Goal: Task Accomplishment & Management: Complete application form

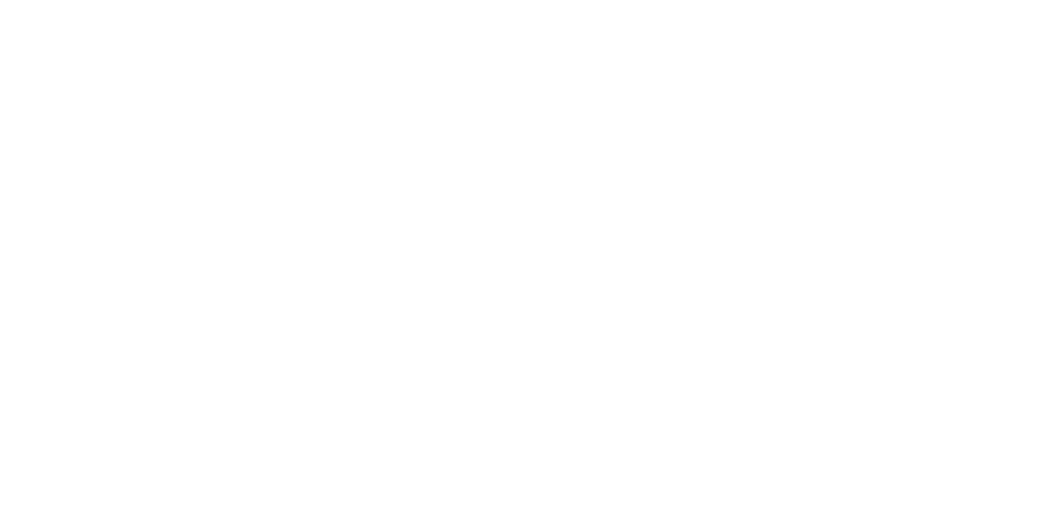
select select "MY"
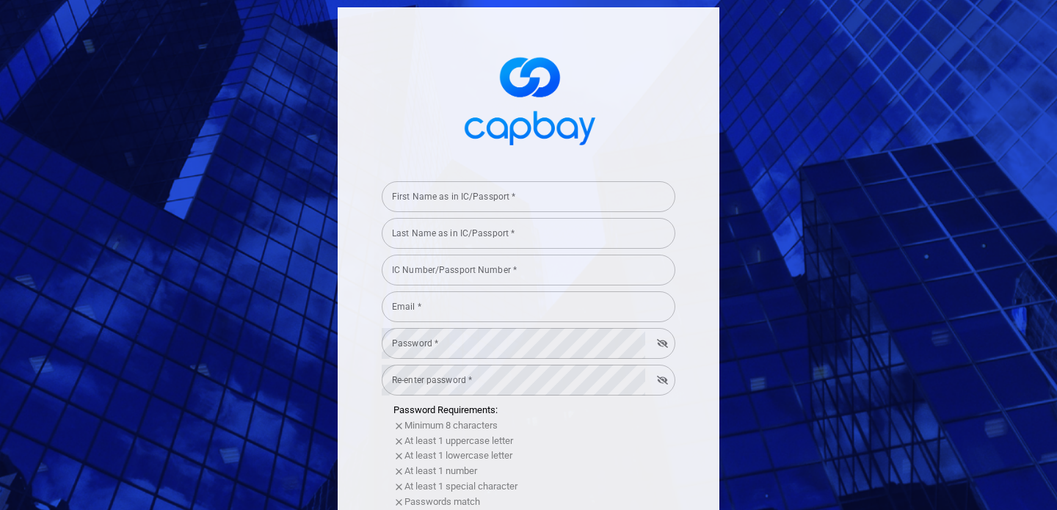
scroll to position [303, 0]
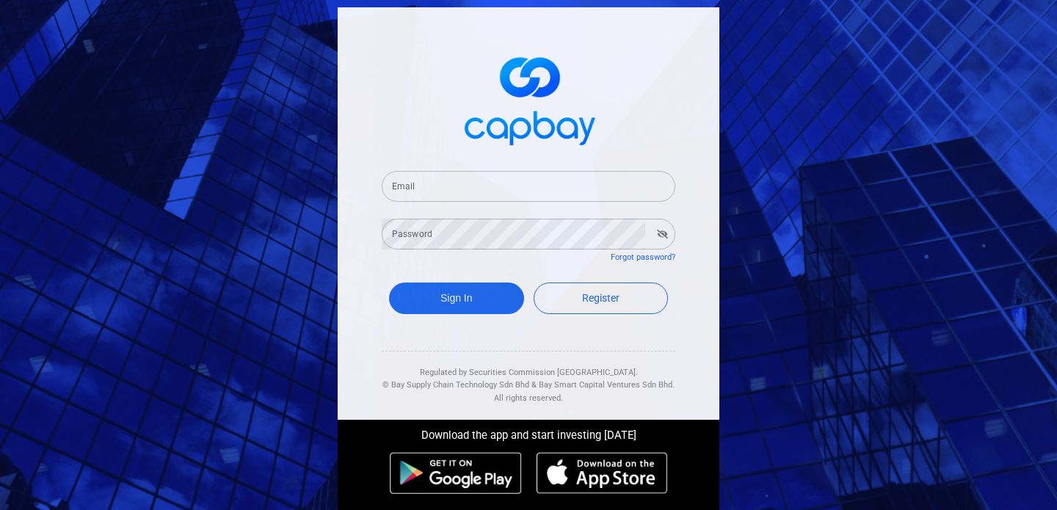
click at [911, 272] on div "Email Email Password Password Forgot password? Sign In Register Regulated by Se…" at bounding box center [528, 255] width 1057 height 510
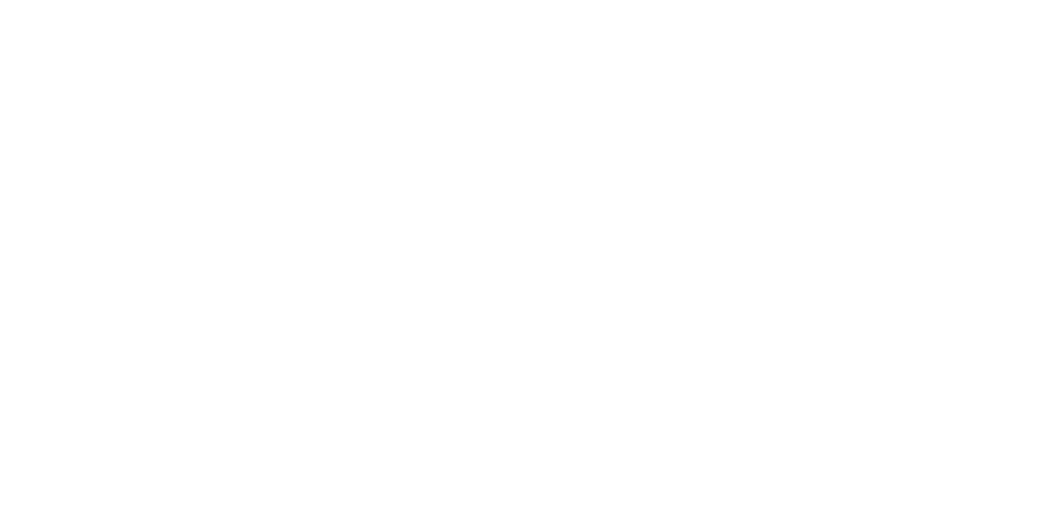
select select "MY"
